Goal: Information Seeking & Learning: Learn about a topic

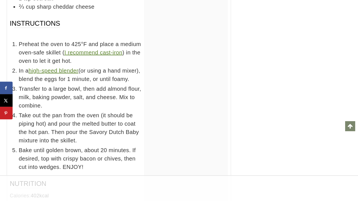
scroll to position [3205, 0]
